Goal: Information Seeking & Learning: Compare options

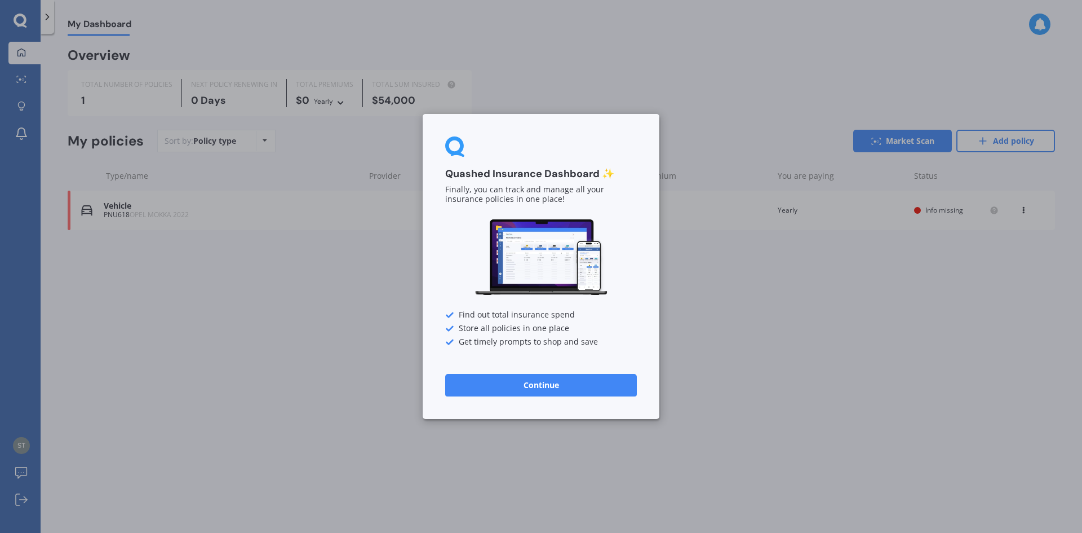
click at [555, 381] on button "Continue" at bounding box center [541, 385] width 192 height 23
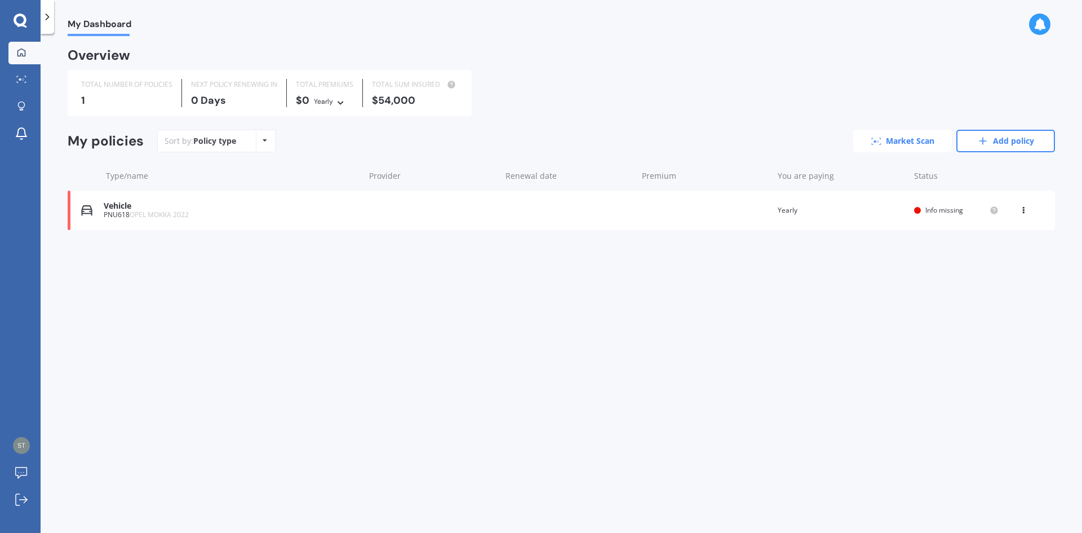
click at [911, 141] on link "Market Scan" at bounding box center [903, 141] width 99 height 23
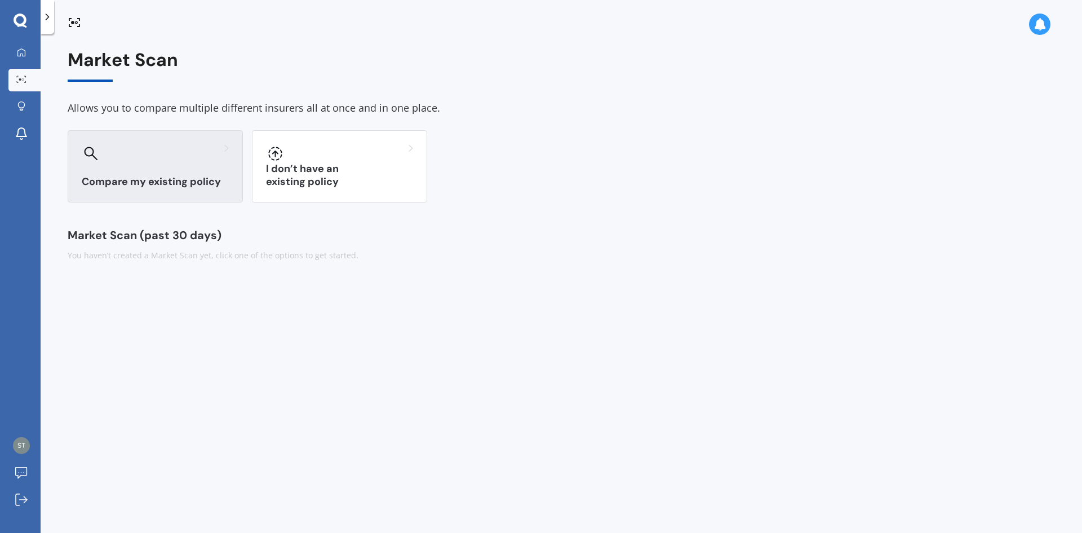
click at [181, 175] on h3 "Compare my existing policy" at bounding box center [155, 181] width 147 height 13
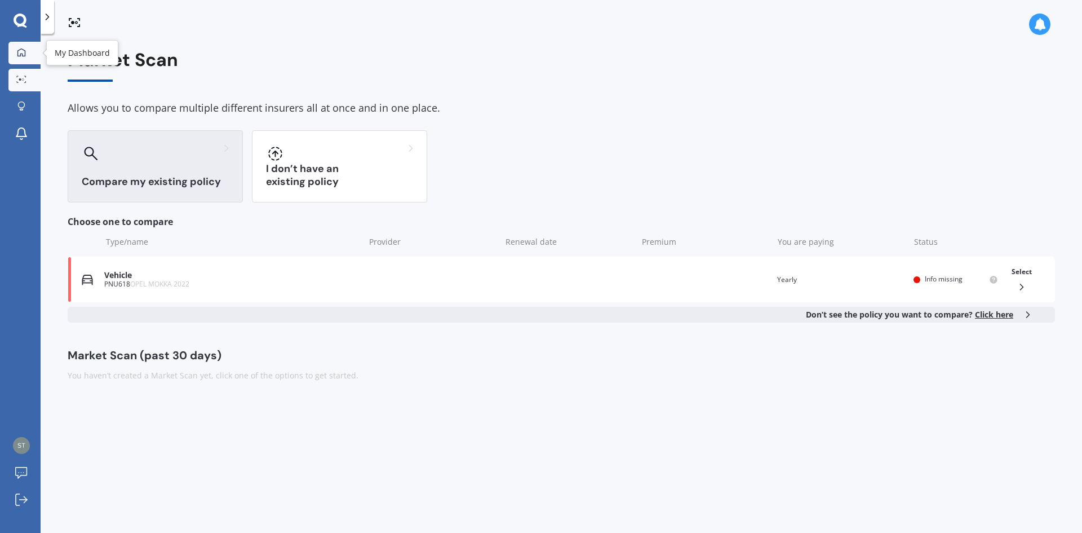
click at [23, 50] on icon at bounding box center [21, 52] width 9 height 9
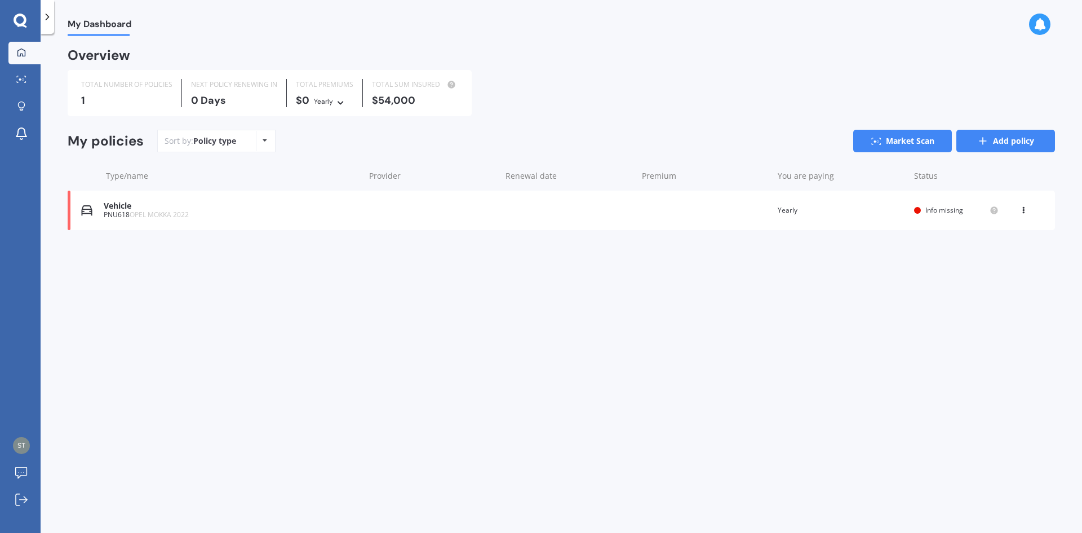
click at [987, 143] on icon at bounding box center [983, 140] width 11 height 11
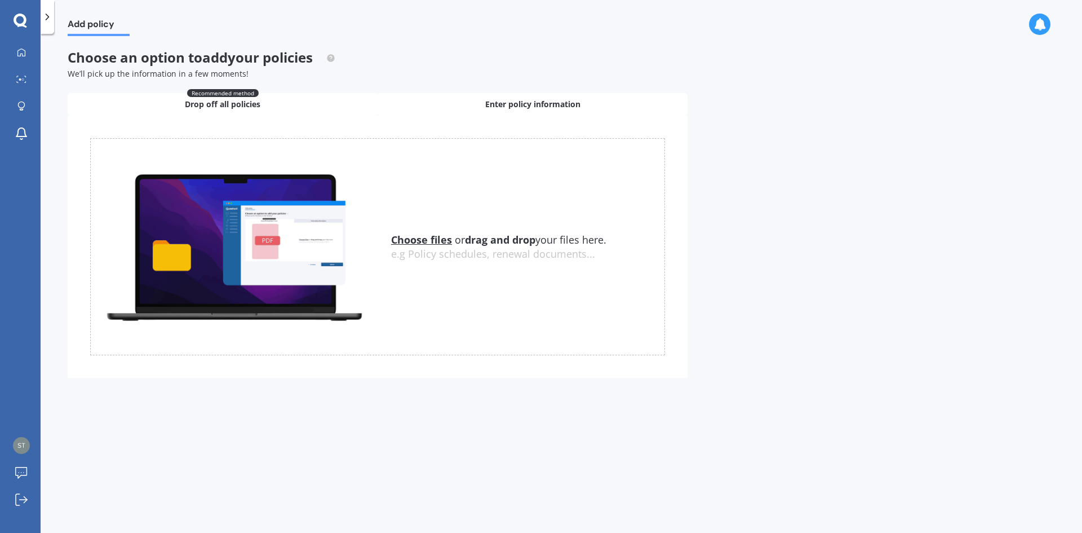
click at [556, 105] on span "Enter policy information" at bounding box center [532, 104] width 95 height 11
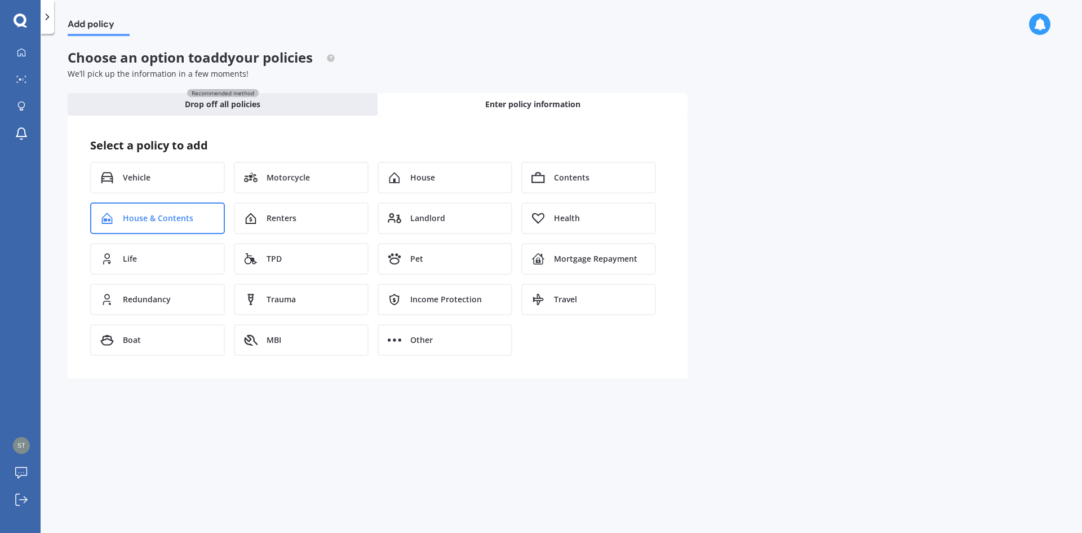
click at [158, 216] on span "House & Contents" at bounding box center [158, 218] width 70 height 11
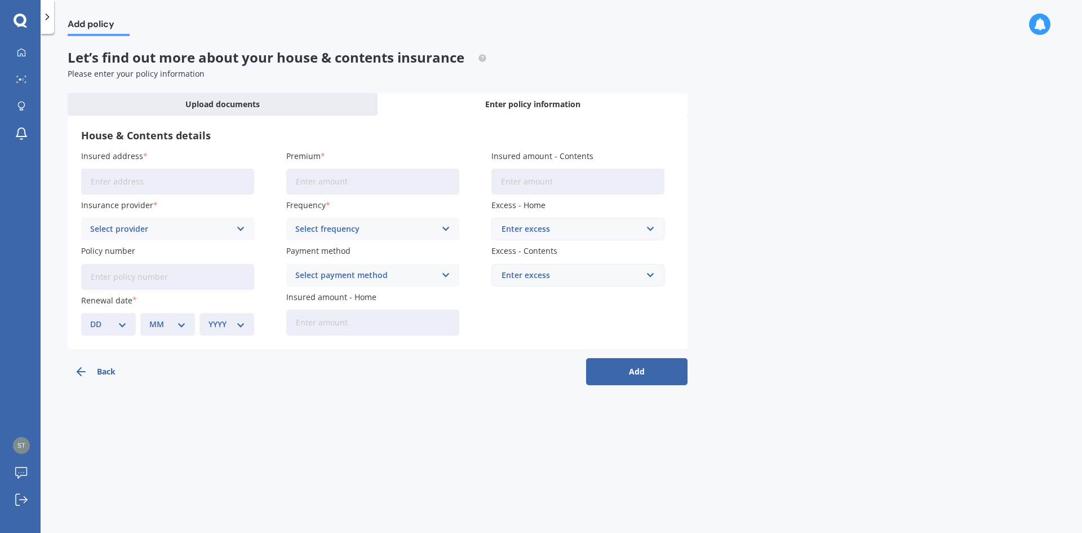
click at [90, 182] on input "Insured address" at bounding box center [167, 182] width 173 height 26
type input "[STREET_ADDRESS]"
click at [241, 230] on icon at bounding box center [241, 229] width 10 height 12
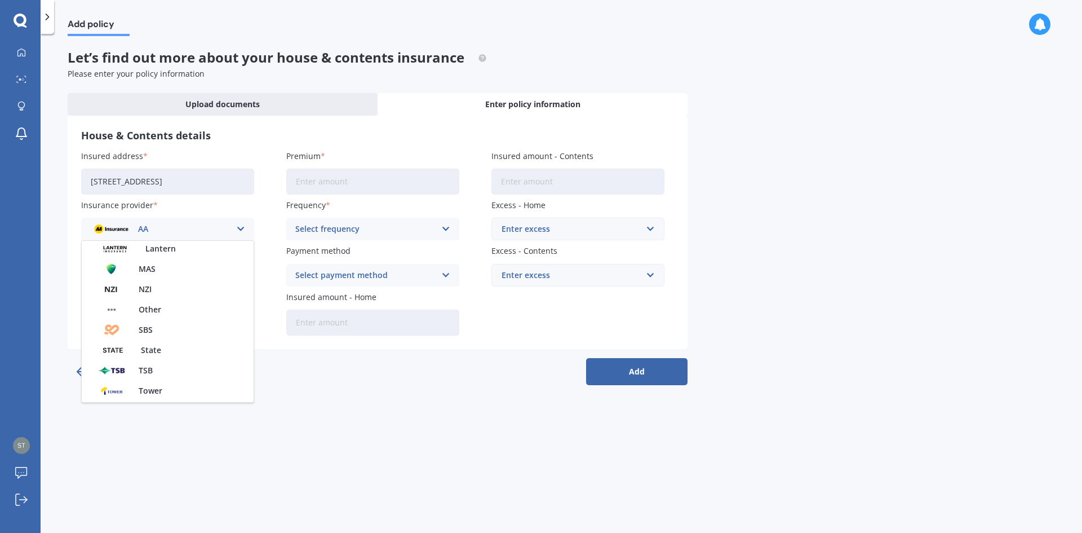
scroll to position [306, 0]
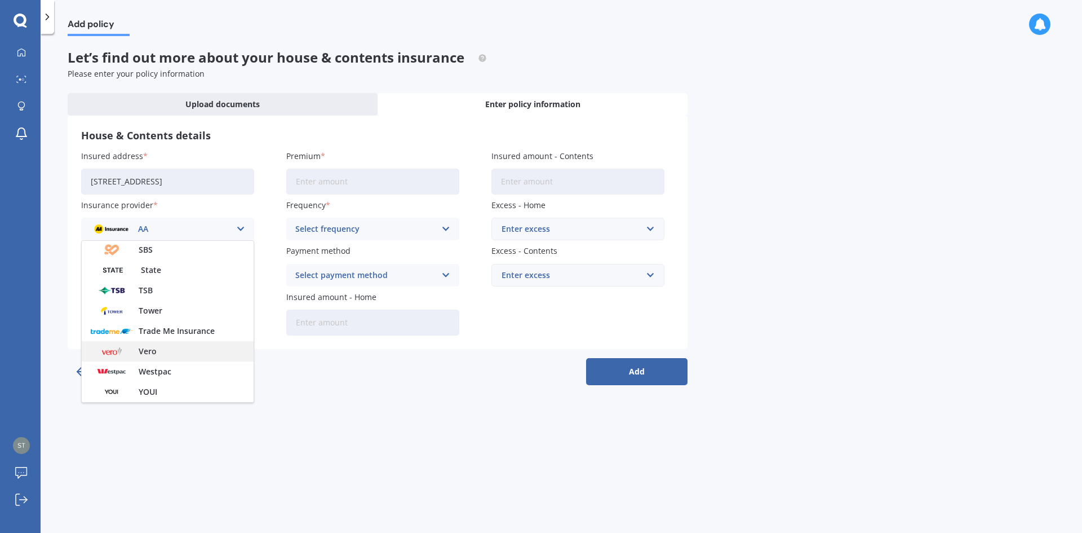
click at [150, 348] on span "Vero" at bounding box center [148, 351] width 18 height 8
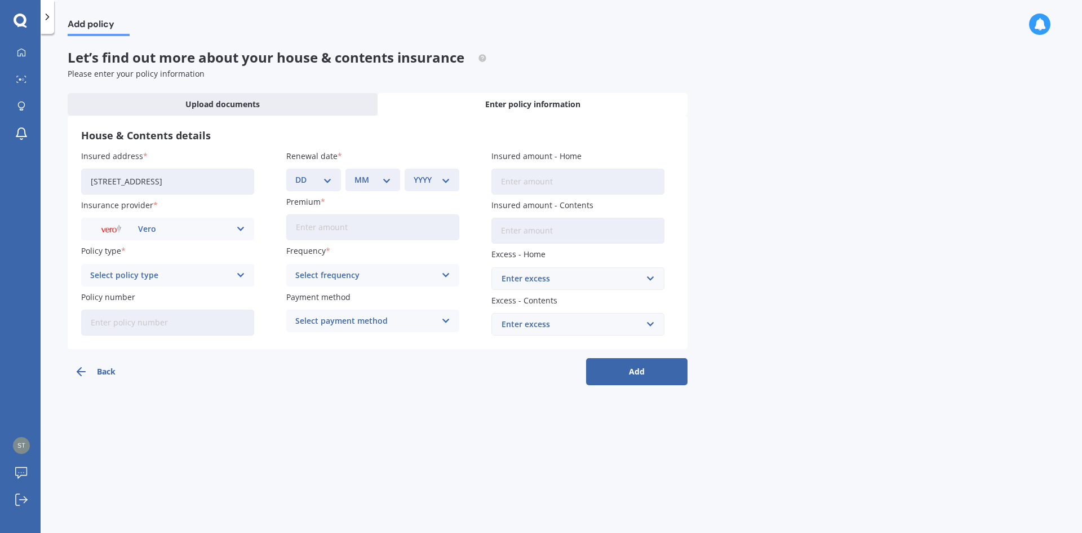
click at [241, 275] on icon at bounding box center [241, 275] width 10 height 12
click at [111, 338] on span "Other" at bounding box center [102, 338] width 23 height 8
click at [91, 327] on input "Policy number" at bounding box center [167, 323] width 173 height 26
type input "ANZ4885593"
click at [330, 180] on select "DD 01 02 03 04 05 06 07 08 09 10 11 12 13 14 15 16 17 18 19 20 21 22 23 24 25 2…" at bounding box center [313, 180] width 37 height 12
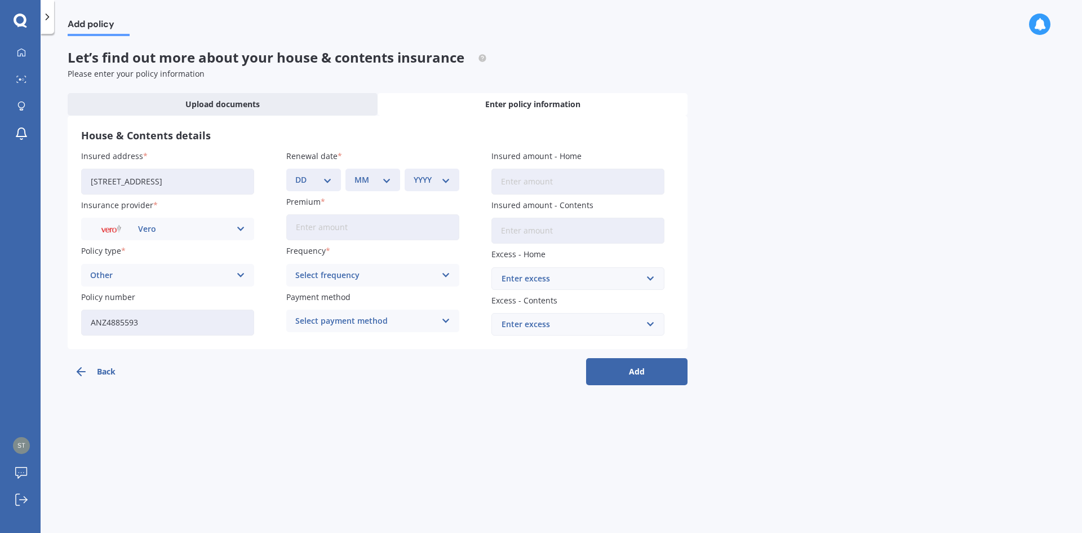
select select "25"
click at [295, 174] on select "DD 01 02 03 04 05 06 07 08 09 10 11 12 13 14 15 16 17 18 19 20 21 22 23 24 25 2…" at bounding box center [313, 180] width 37 height 12
click at [386, 178] on select "MM 01 02 03 04 05 06 07 08 09 10 11 12" at bounding box center [373, 180] width 37 height 12
select select "08"
click at [355, 174] on select "MM 01 02 03 04 05 06 07 08 09 10 11 12" at bounding box center [373, 180] width 37 height 12
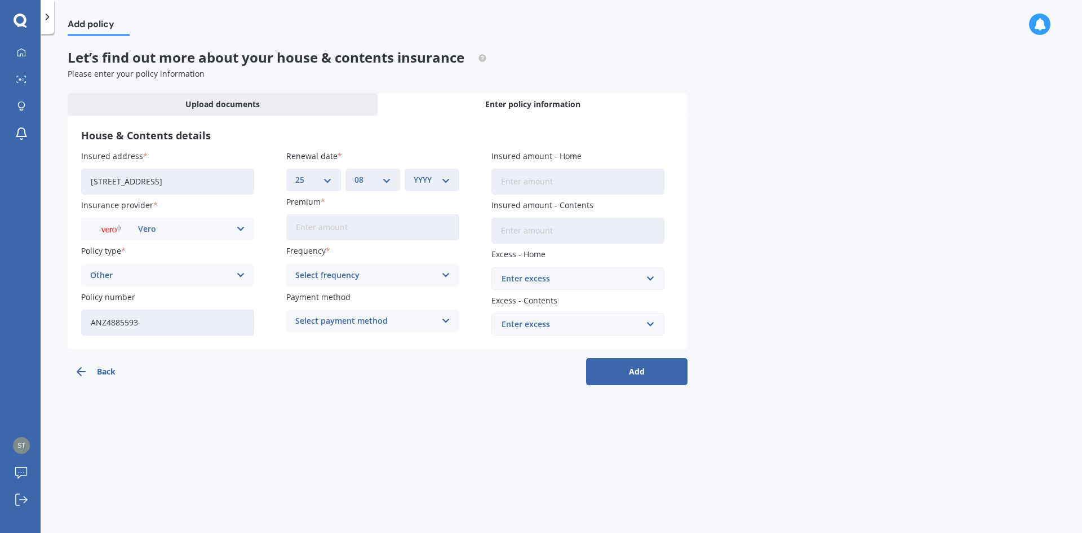
click at [448, 181] on select "YYYY 2027 2026 2025 2024 2023 2022 2021 2020 2019 2018 2017 2016 2015 2014 2013…" at bounding box center [432, 180] width 37 height 12
select select "2025"
click at [414, 174] on select "YYYY 2027 2026 2025 2024 2023 2022 2021 2020 2019 2018 2017 2016 2015 2014 2013…" at bounding box center [432, 180] width 37 height 12
click at [288, 223] on input "Premium" at bounding box center [372, 227] width 173 height 26
type input "$1,967.19"
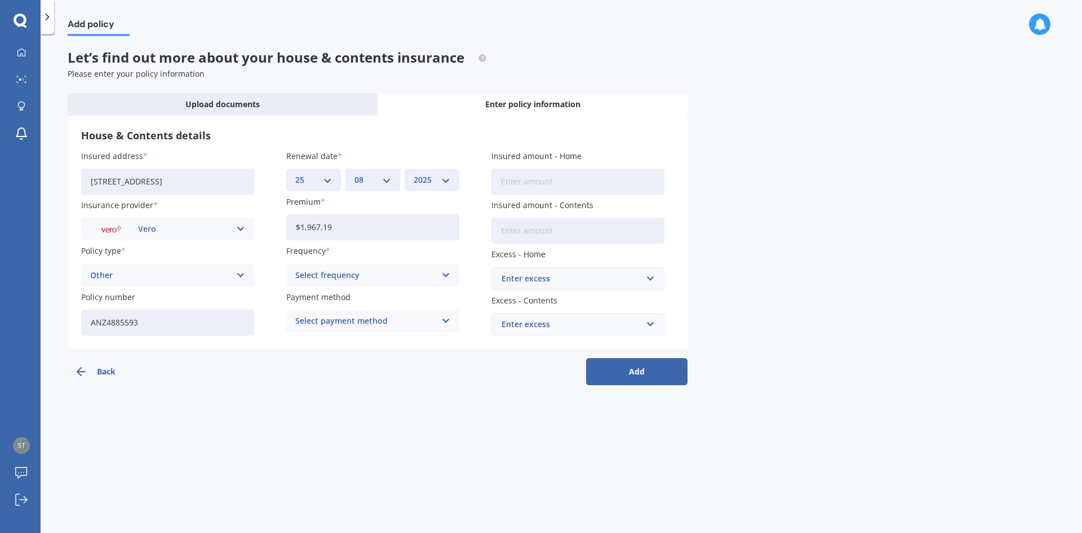
click at [443, 275] on icon at bounding box center [446, 275] width 10 height 12
click at [370, 297] on div "Yearly" at bounding box center [373, 297] width 172 height 20
click at [447, 319] on icon at bounding box center [446, 321] width 10 height 12
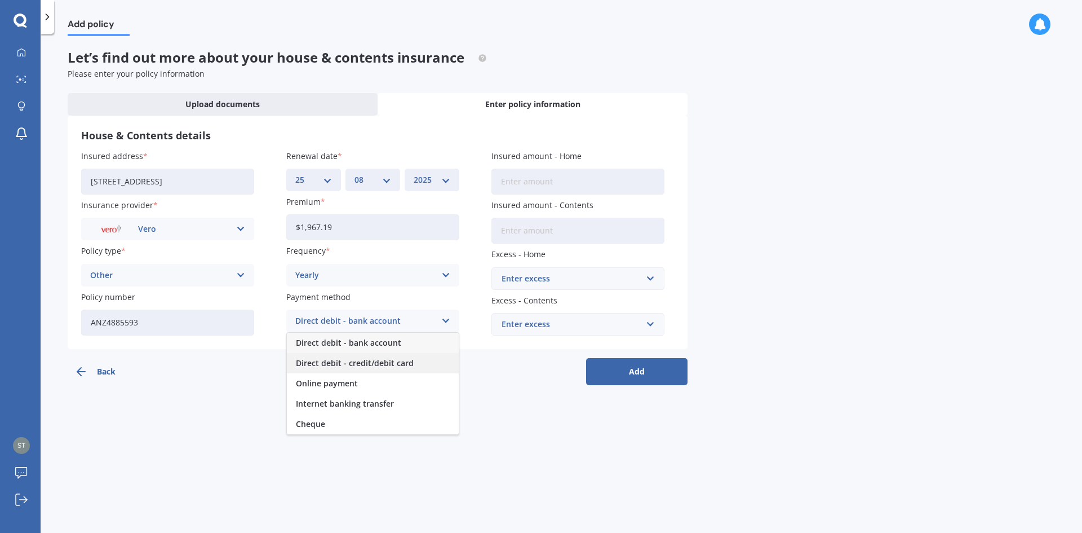
click at [412, 364] on div "Direct debit - credit/debit card" at bounding box center [373, 363] width 172 height 20
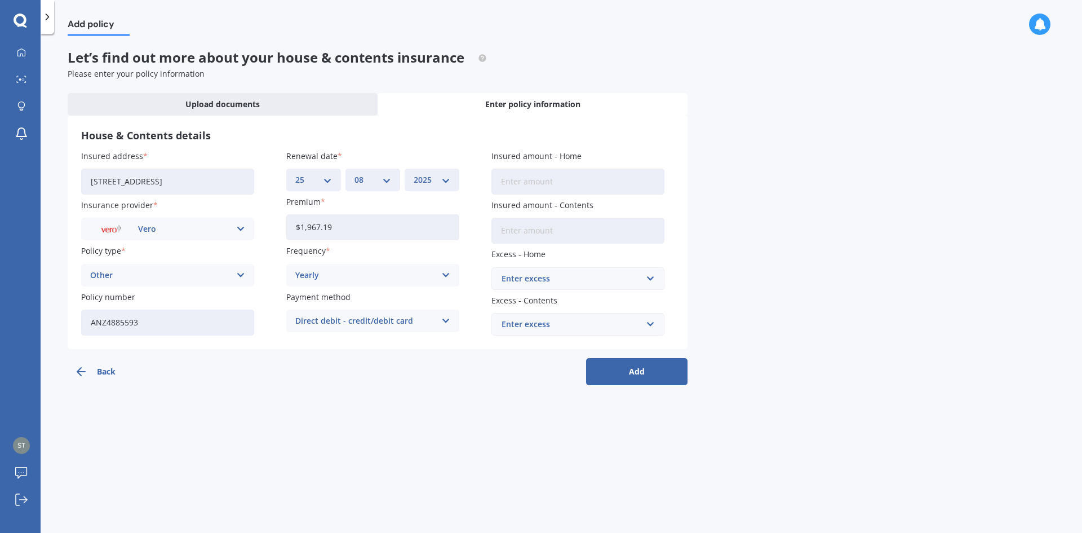
click at [508, 182] on input "Insured amount - Home" at bounding box center [578, 182] width 173 height 26
type input "$620,988"
click at [500, 231] on input "Insured amount - Contents" at bounding box center [578, 231] width 173 height 26
type input "$98,736"
click at [651, 275] on input "text" at bounding box center [574, 278] width 163 height 21
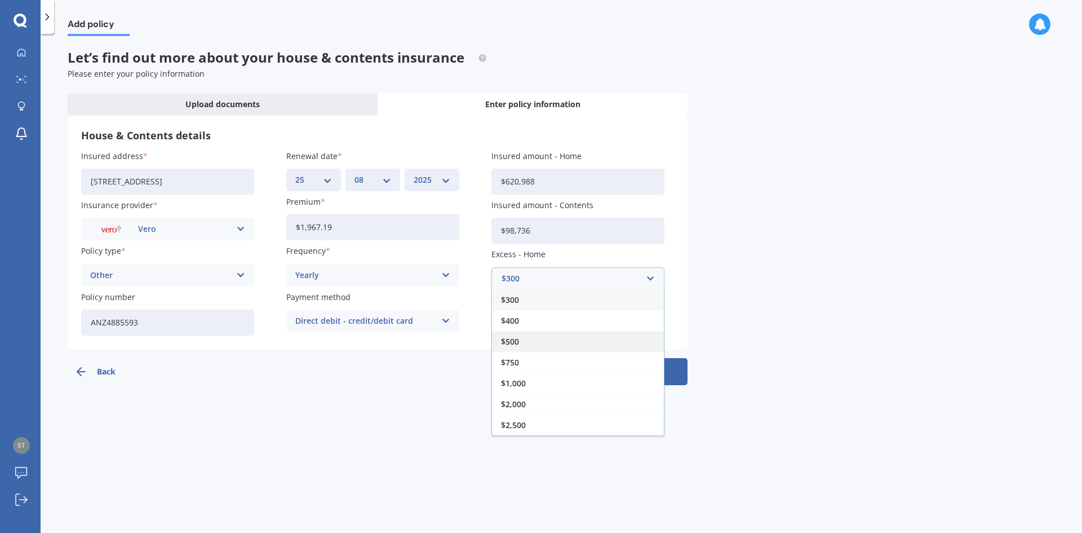
click at [521, 342] on div "$500" at bounding box center [578, 341] width 172 height 21
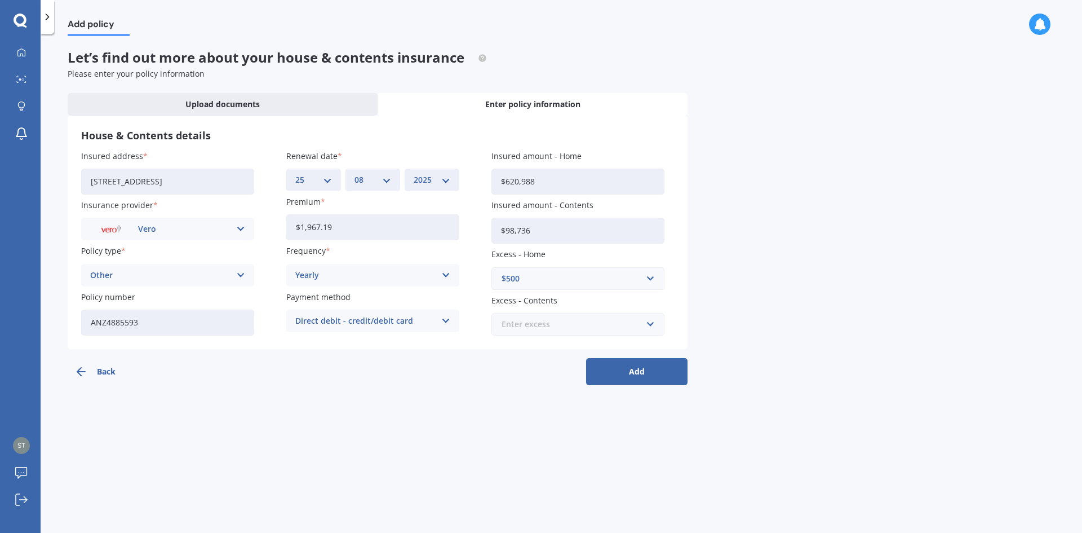
click at [648, 324] on input "text" at bounding box center [574, 323] width 163 height 21
click at [540, 405] on div "$500" at bounding box center [578, 407] width 172 height 21
click at [629, 373] on button "Add" at bounding box center [636, 371] width 101 height 27
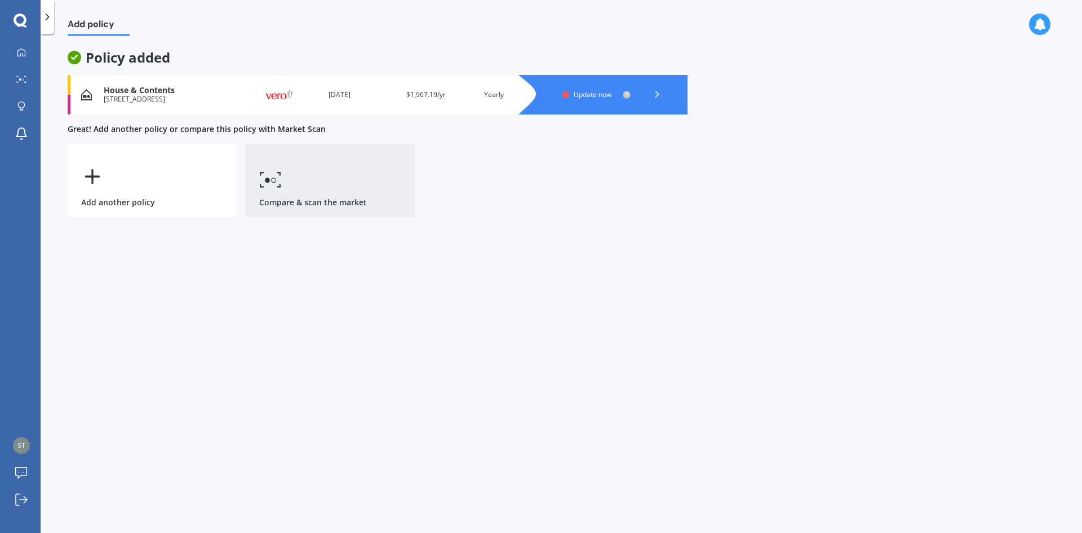
click at [269, 178] on icon at bounding box center [270, 179] width 23 height 16
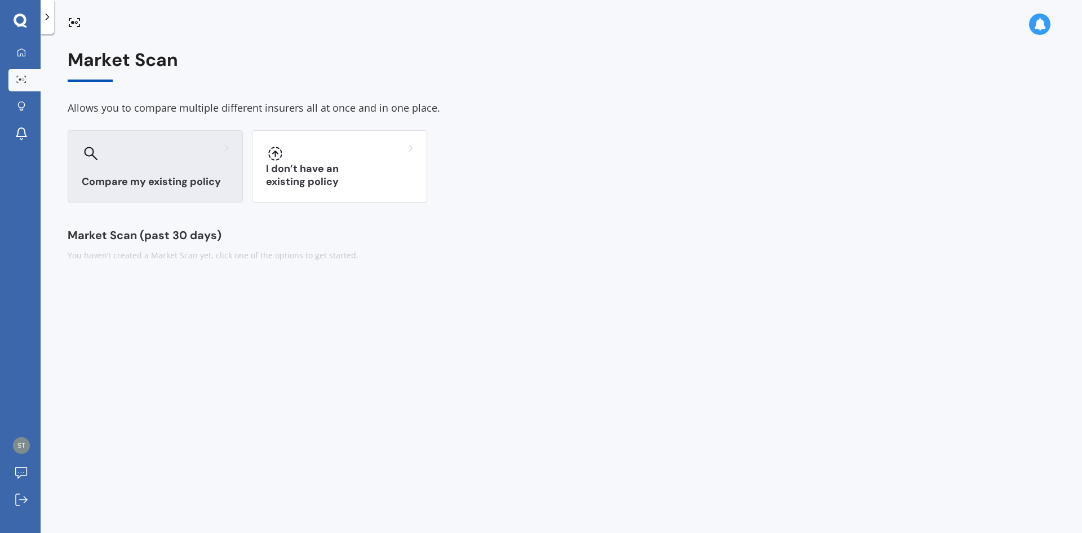
click at [174, 181] on h3 "Compare my existing policy" at bounding box center [155, 181] width 147 height 13
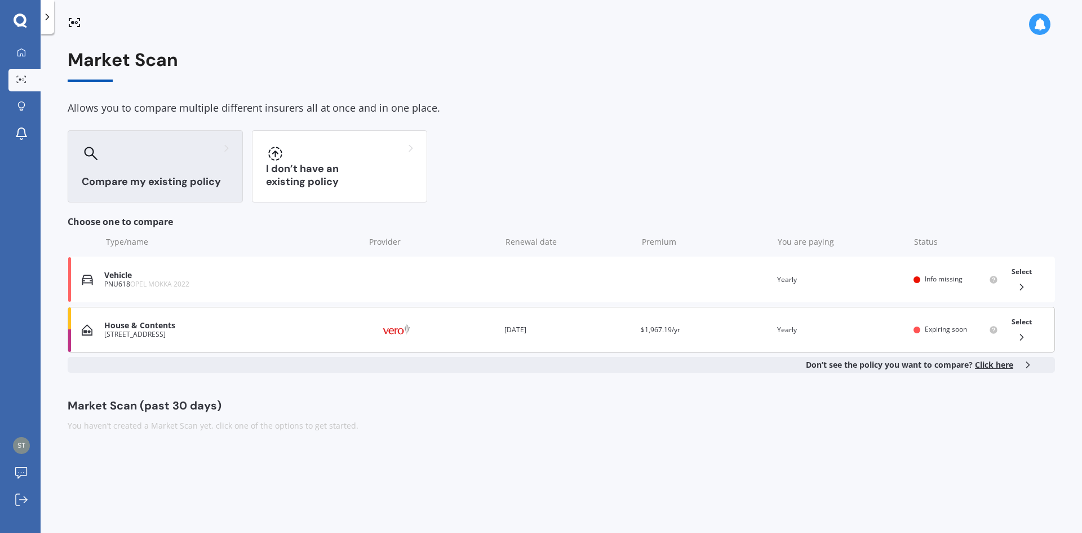
click at [134, 327] on div "House & Contents" at bounding box center [231, 326] width 255 height 10
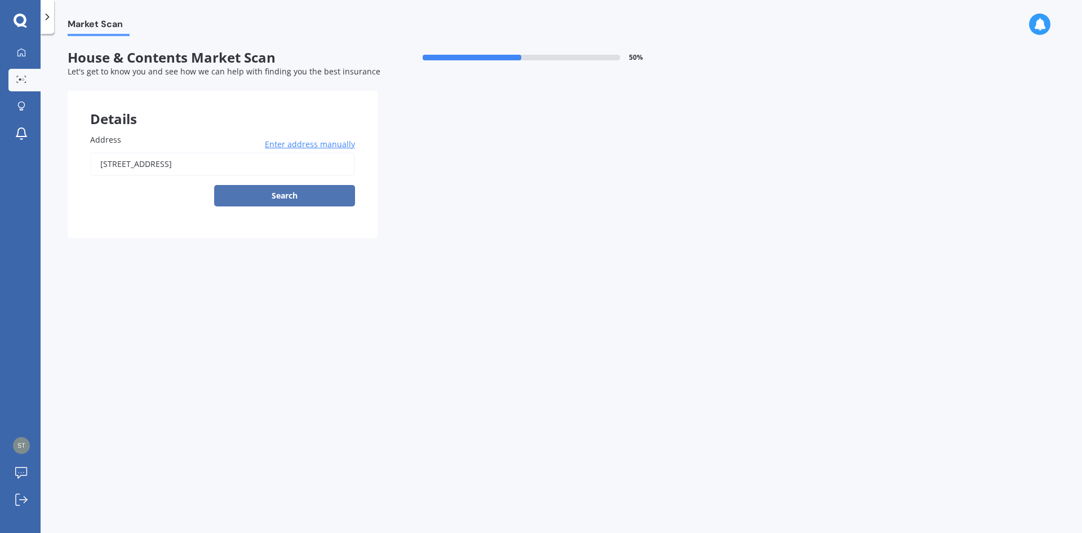
click at [260, 188] on button "Search" at bounding box center [284, 195] width 141 height 21
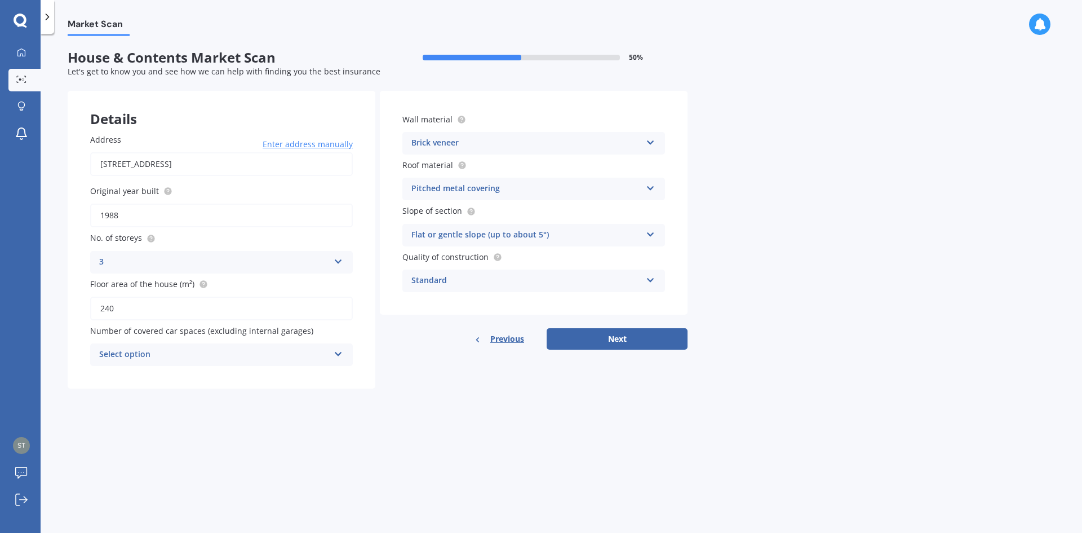
click at [100, 165] on input "[STREET_ADDRESS]" at bounding box center [221, 164] width 263 height 24
type input "[STREET_ADDRESS]"
click at [122, 216] on input "1988" at bounding box center [221, 216] width 263 height 24
type input "1992"
click at [338, 260] on icon at bounding box center [339, 259] width 10 height 8
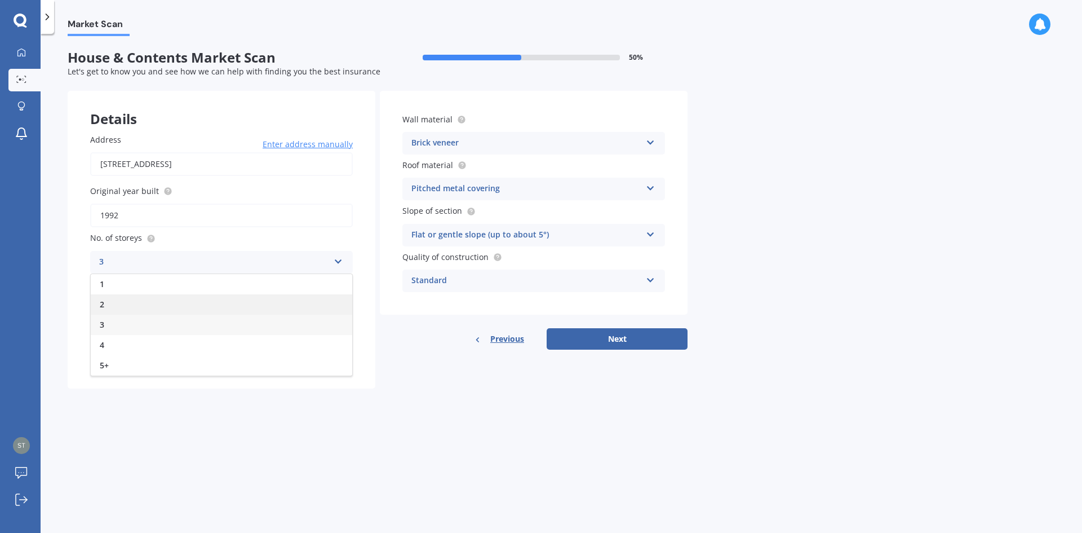
click at [119, 307] on div "2" at bounding box center [222, 304] width 262 height 20
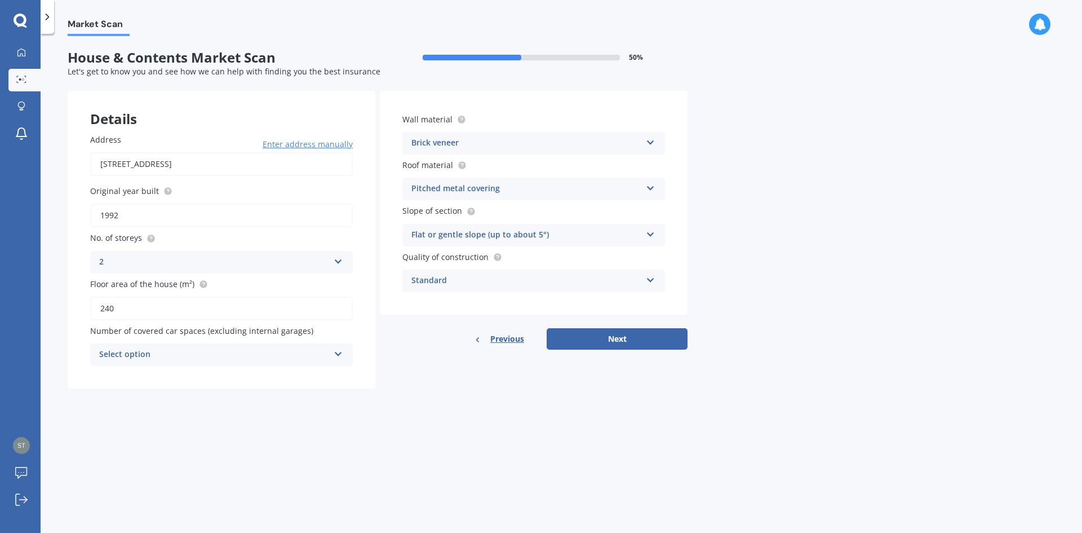
click at [130, 307] on input "240" at bounding box center [221, 309] width 263 height 24
type input "2"
type input "130"
click at [651, 144] on icon at bounding box center [651, 140] width 10 height 8
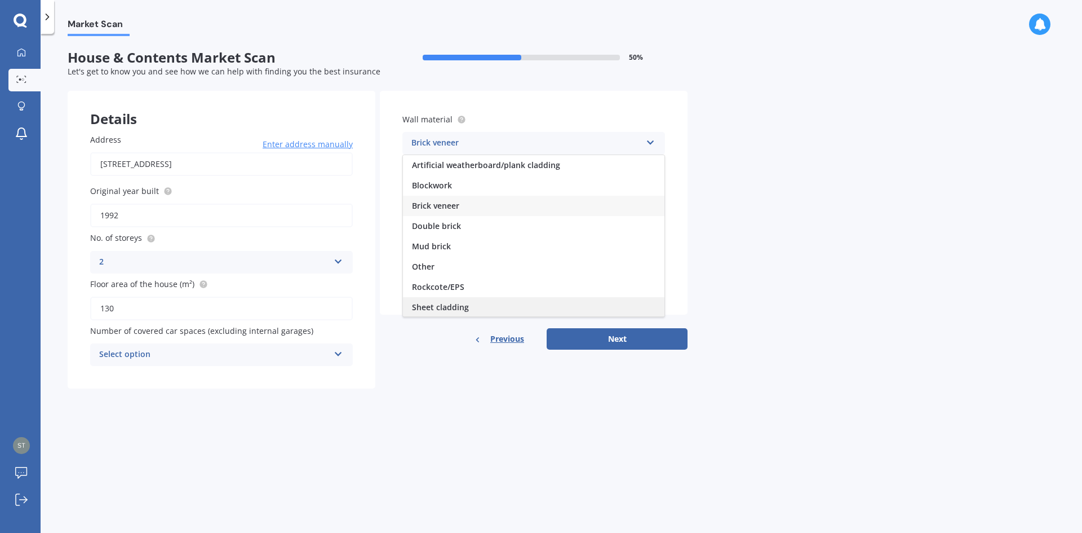
click at [433, 304] on span "Sheet cladding" at bounding box center [440, 307] width 57 height 11
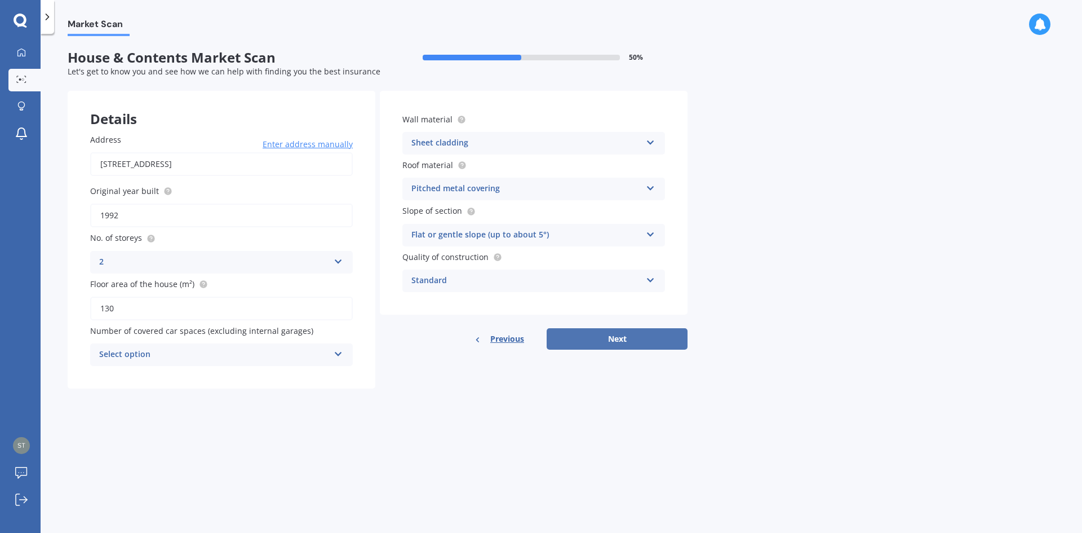
click at [607, 335] on button "Next" at bounding box center [617, 338] width 141 height 21
click at [337, 355] on icon at bounding box center [338, 352] width 10 height 8
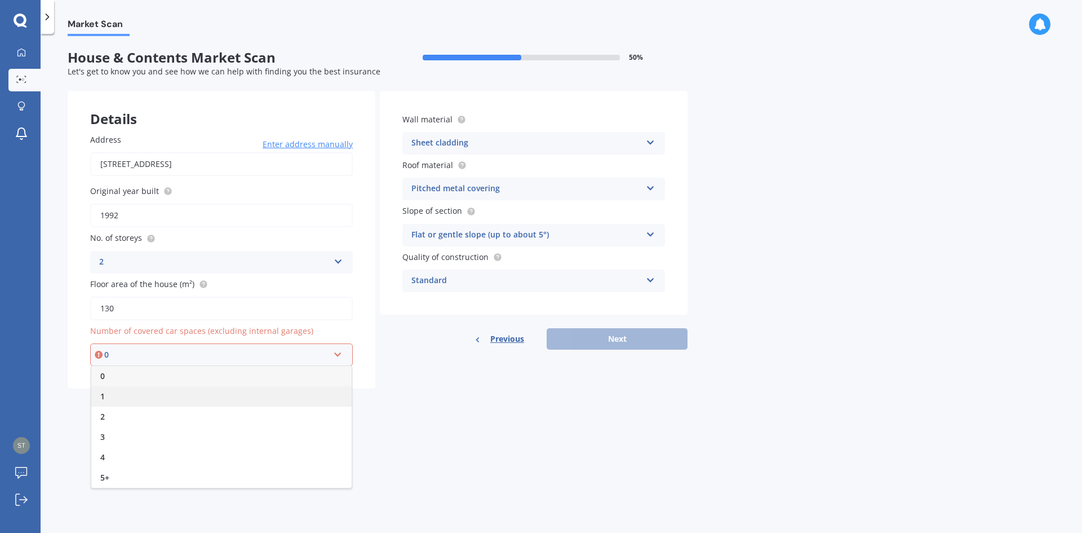
click at [121, 395] on div "1" at bounding box center [221, 396] width 260 height 20
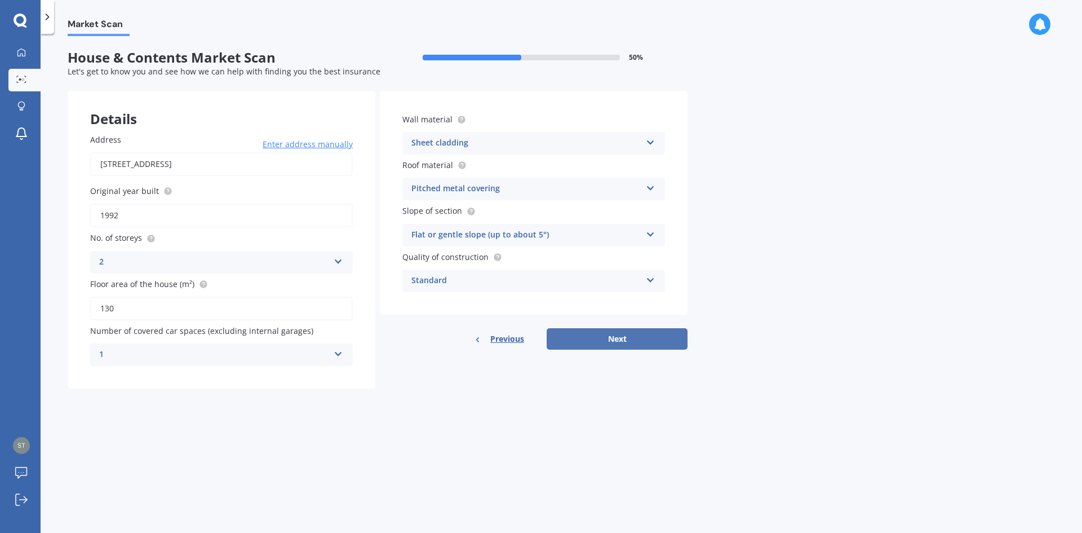
click at [603, 342] on button "Next" at bounding box center [617, 338] width 141 height 21
select select "13"
select select "11"
select select "1964"
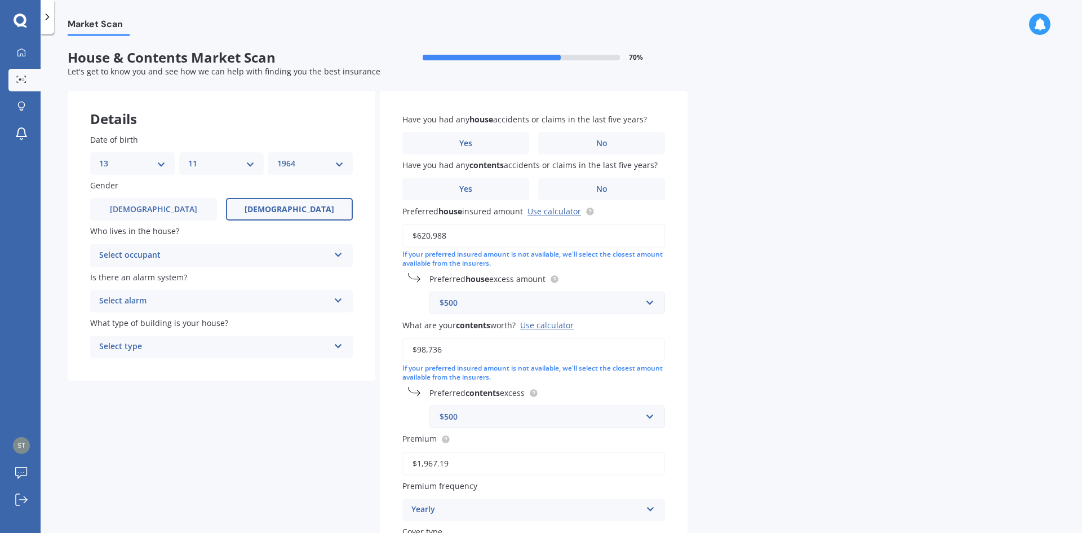
click at [340, 257] on icon at bounding box center [339, 253] width 10 height 8
click at [133, 277] on div "Owner" at bounding box center [222, 277] width 262 height 20
click at [339, 304] on div "Select alarm Yes, monitored Yes, not monitored No" at bounding box center [221, 301] width 263 height 23
click at [144, 344] on span "Yes, not monitored" at bounding box center [137, 343] width 74 height 11
click at [336, 344] on icon at bounding box center [339, 344] width 10 height 8
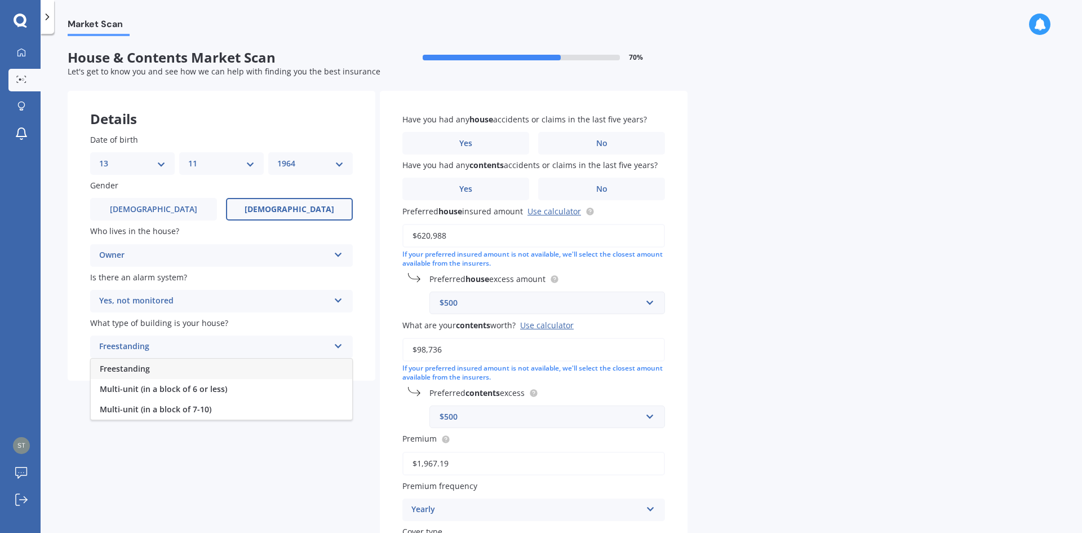
click at [168, 373] on div "Freestanding" at bounding box center [222, 369] width 262 height 20
click at [605, 144] on span "No" at bounding box center [601, 144] width 11 height 10
click at [0, 0] on input "No" at bounding box center [0, 0] width 0 height 0
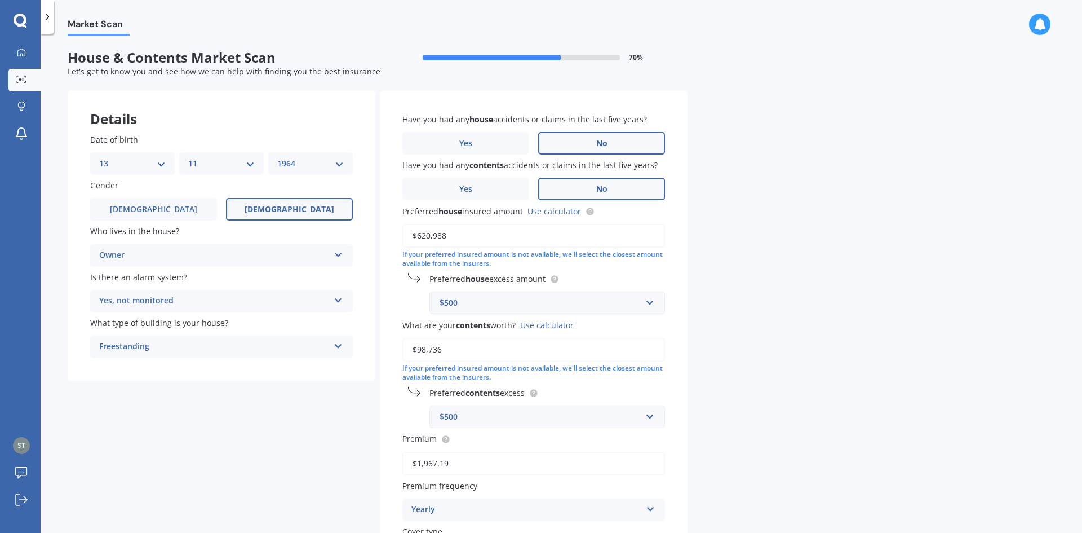
click at [602, 188] on span "No" at bounding box center [601, 189] width 11 height 10
click at [0, 0] on input "No" at bounding box center [0, 0] width 0 height 0
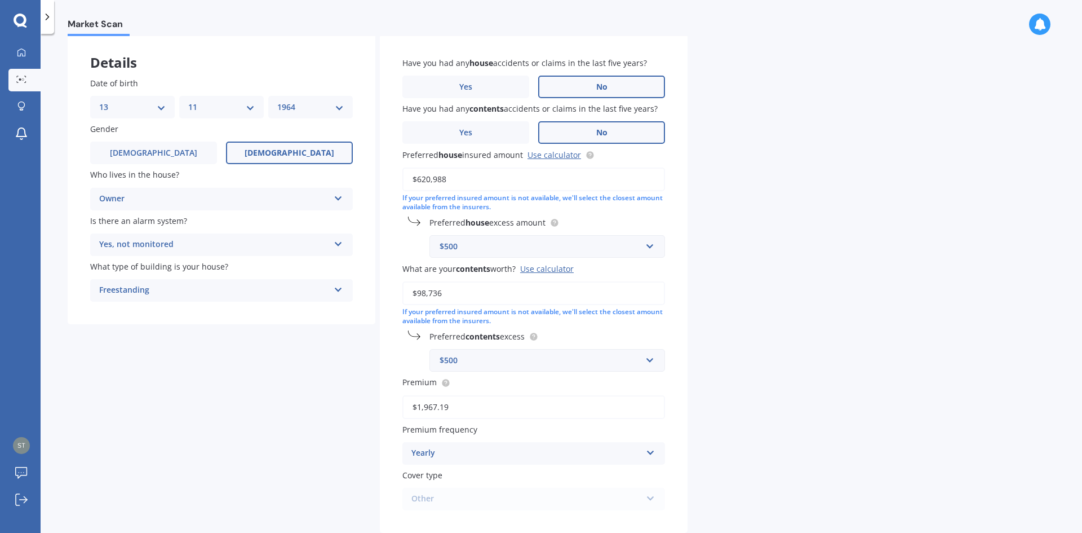
scroll to position [113, 0]
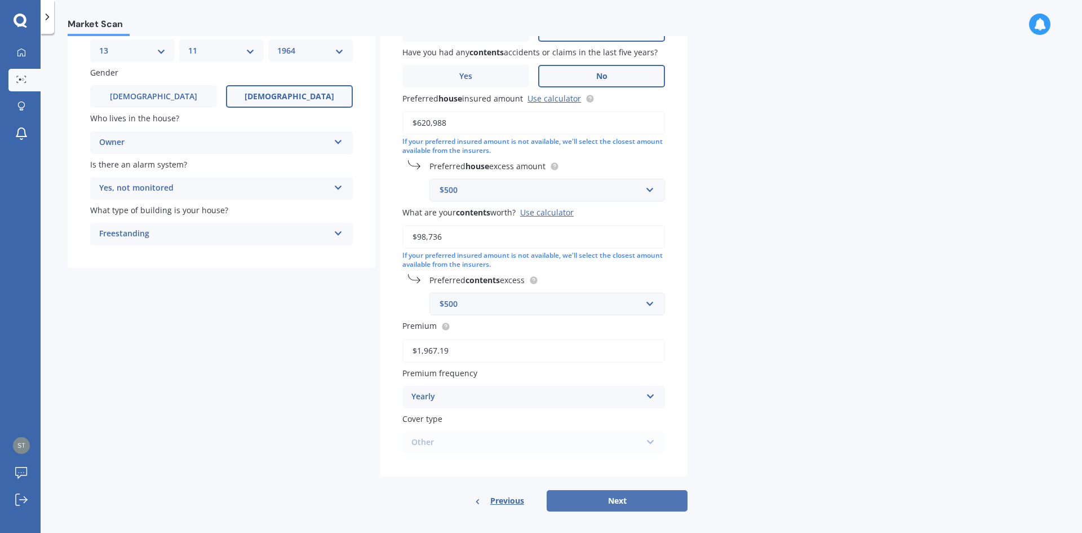
click at [605, 502] on button "Next" at bounding box center [617, 500] width 141 height 21
select select "13"
select select "11"
select select "1964"
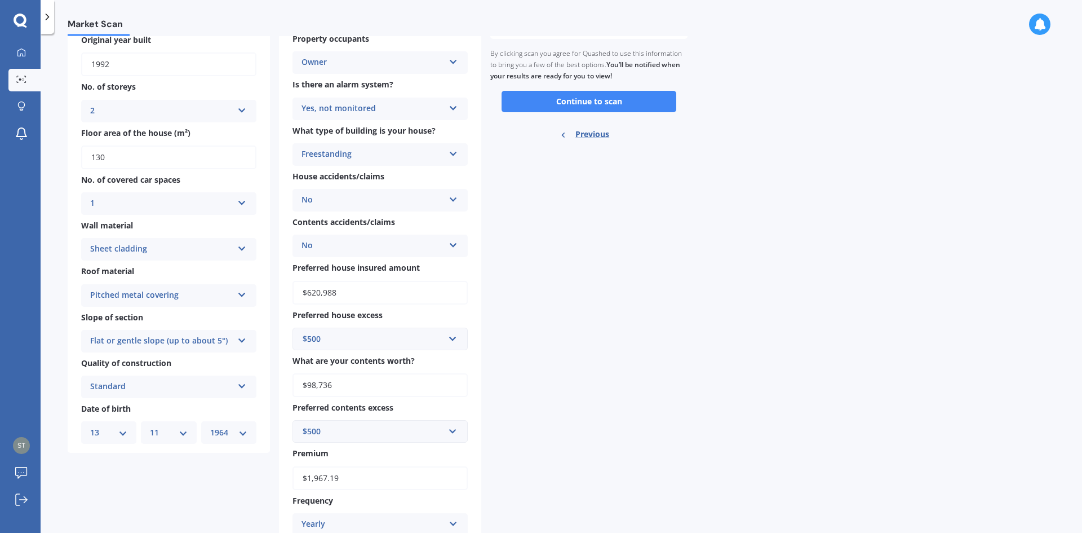
scroll to position [0, 0]
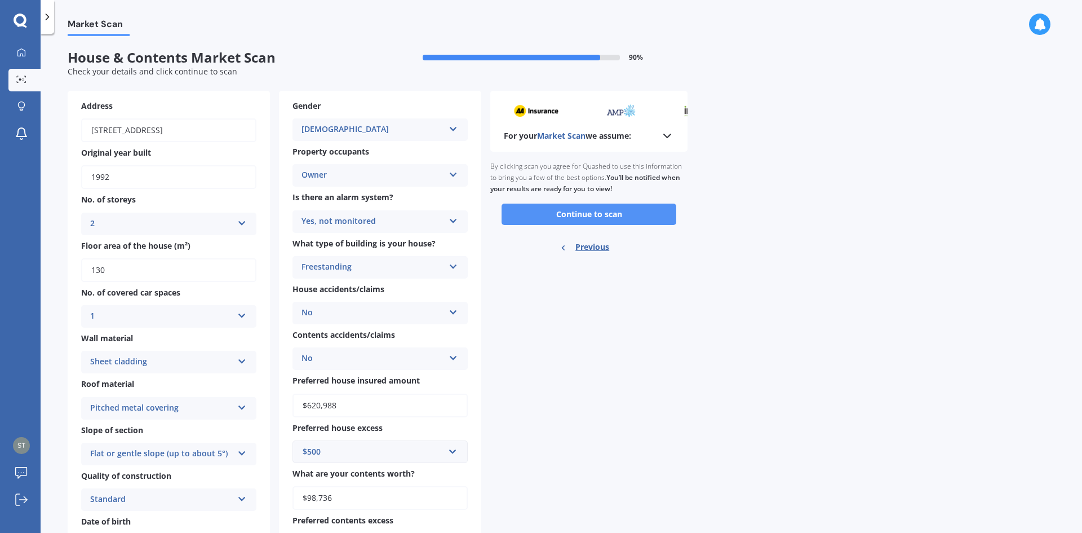
click at [602, 211] on button "Continue to scan" at bounding box center [589, 214] width 175 height 21
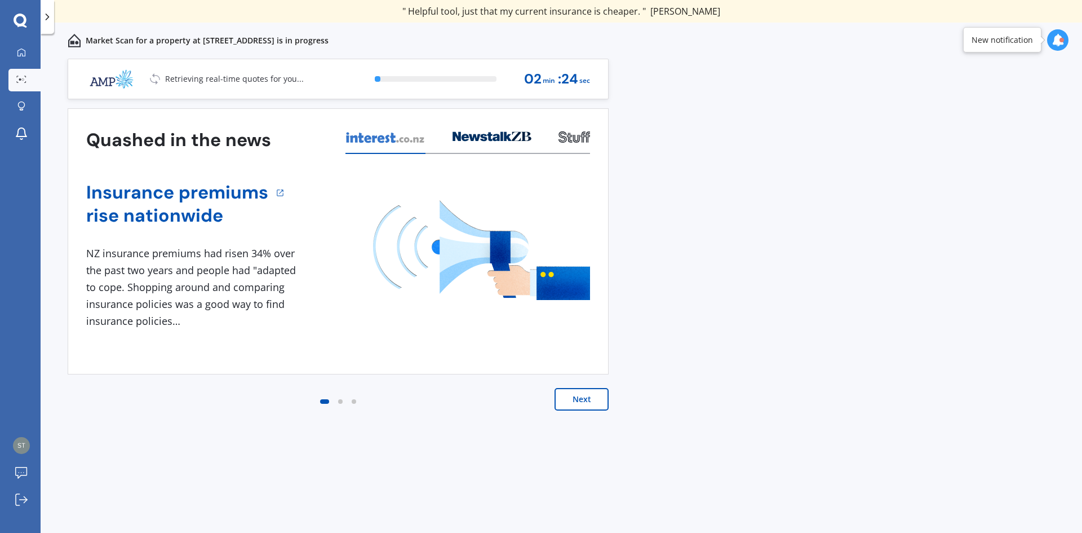
click at [594, 395] on button "Next" at bounding box center [582, 399] width 54 height 23
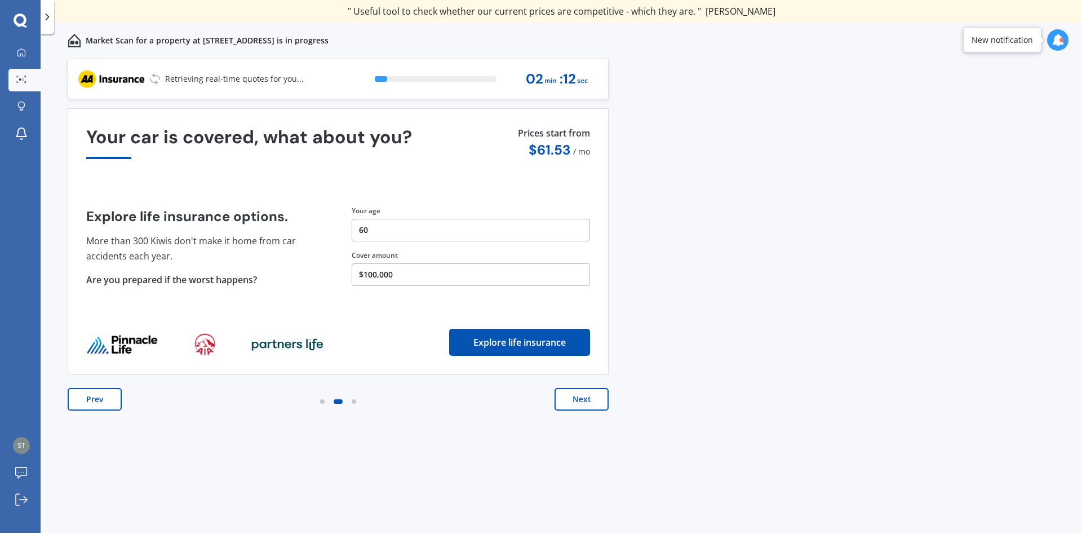
click at [573, 400] on button "Next" at bounding box center [582, 399] width 54 height 23
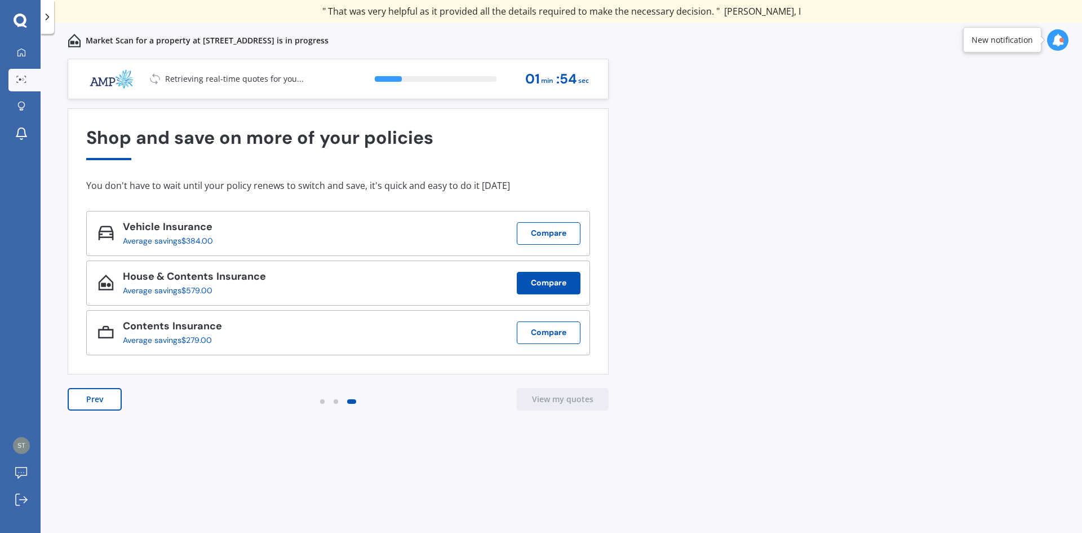
click at [556, 286] on button "Compare" at bounding box center [549, 283] width 64 height 23
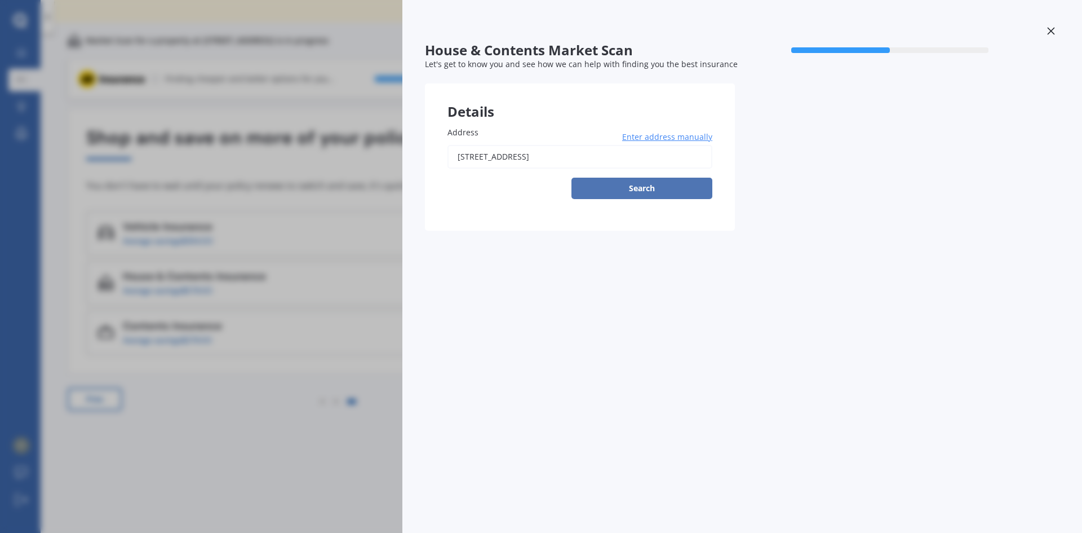
click at [653, 191] on button "Search" at bounding box center [642, 188] width 141 height 21
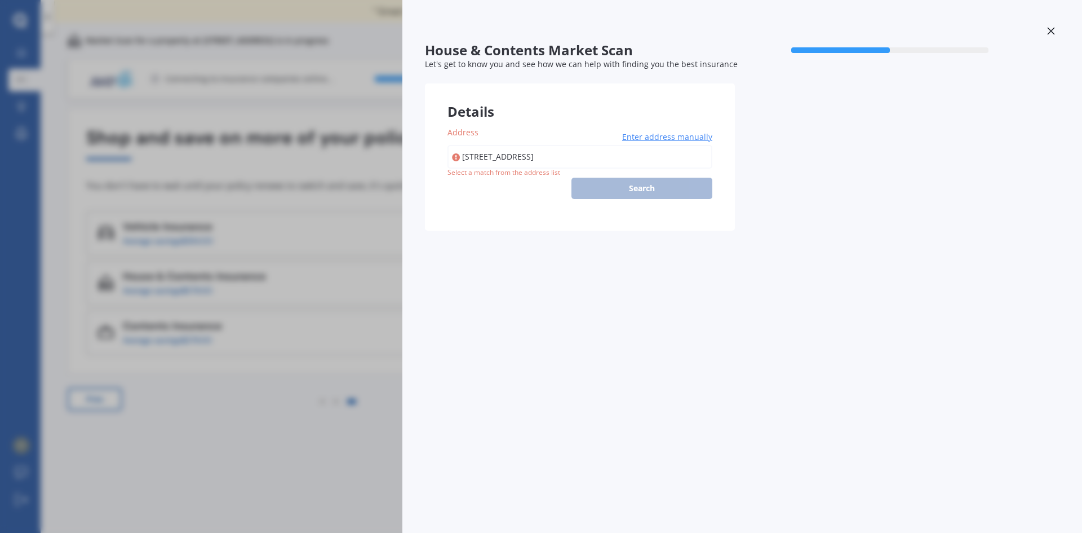
type input "[STREET_ADDRESS]"
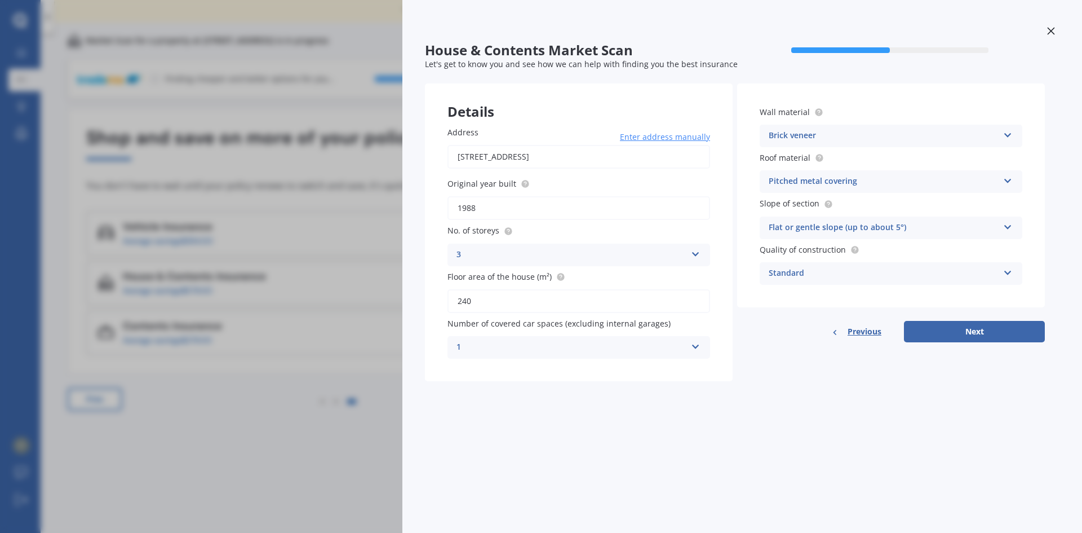
click at [1050, 29] on icon at bounding box center [1051, 30] width 7 height 7
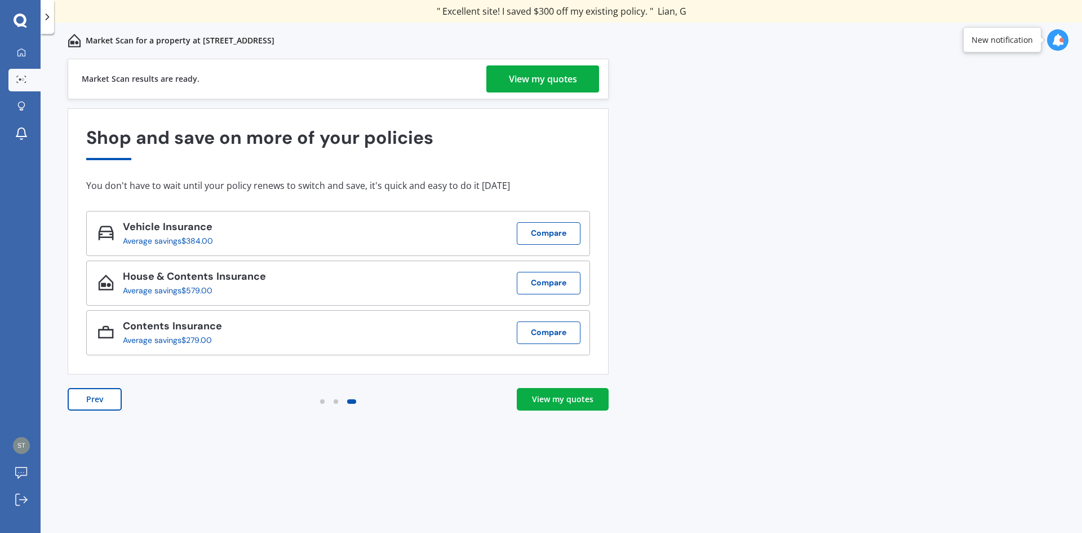
click at [555, 396] on div "View my quotes" at bounding box center [562, 399] width 61 height 11
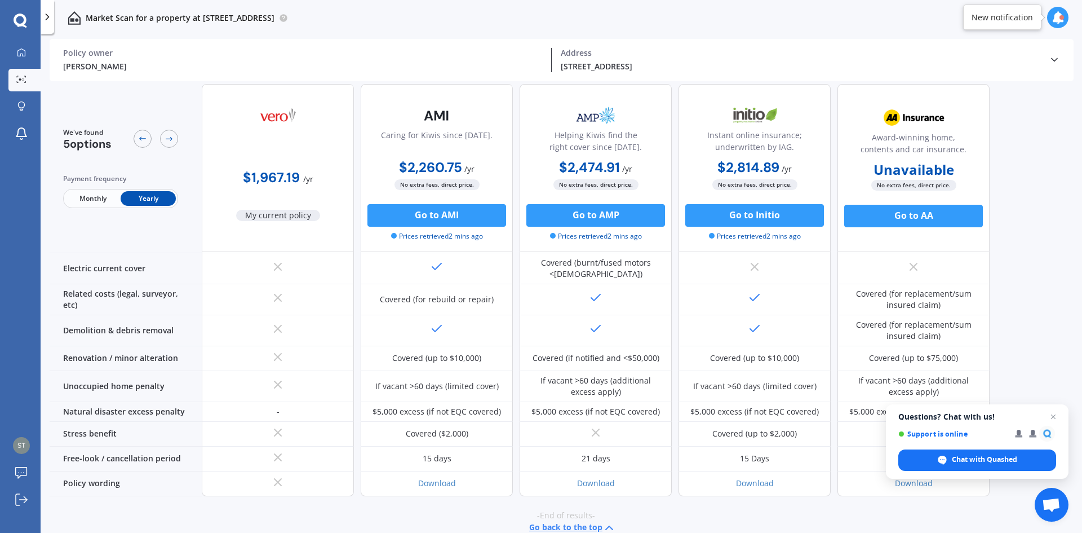
scroll to position [284, 0]
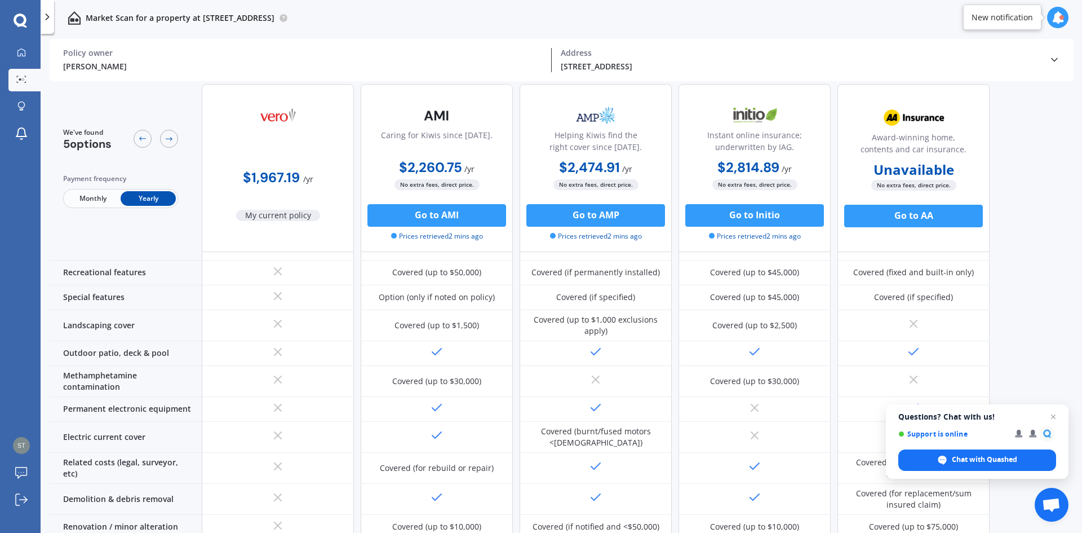
click at [1059, 17] on icon at bounding box center [1058, 17] width 12 height 12
click at [19, 445] on img at bounding box center [21, 445] width 17 height 17
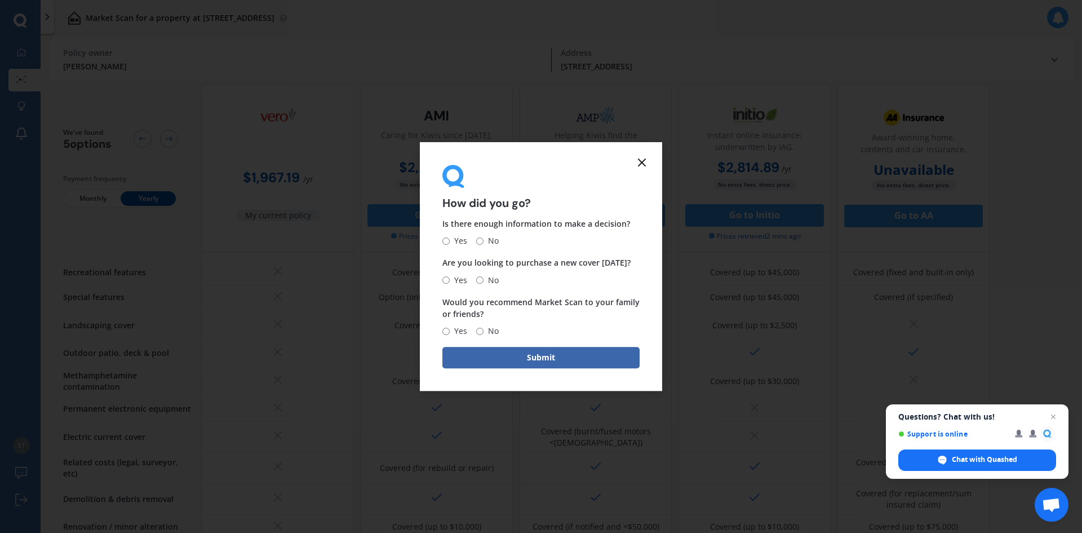
click at [641, 160] on icon at bounding box center [642, 163] width 14 height 14
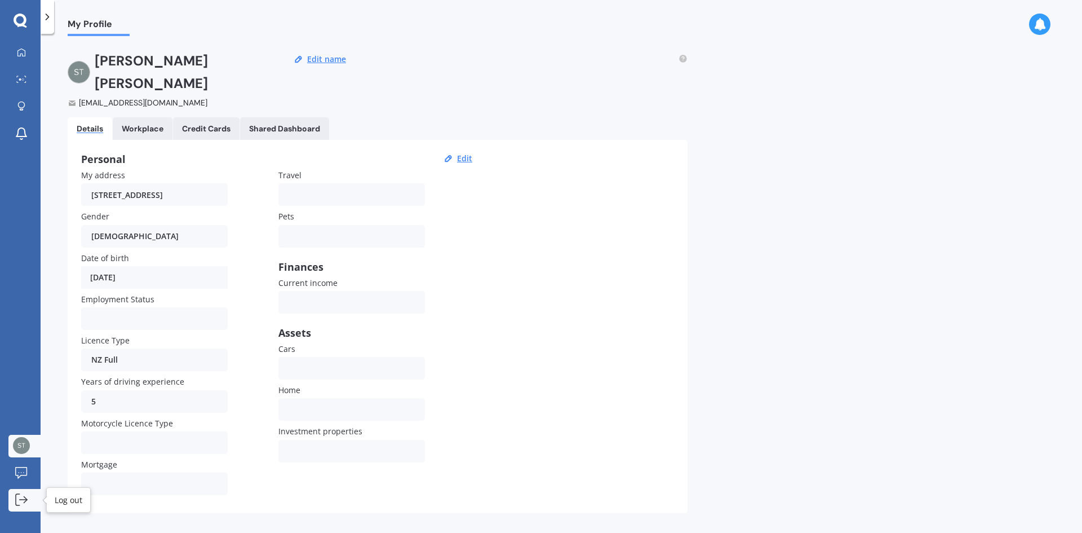
click at [19, 498] on icon at bounding box center [21, 499] width 12 height 12
